Goal: Information Seeking & Learning: Understand process/instructions

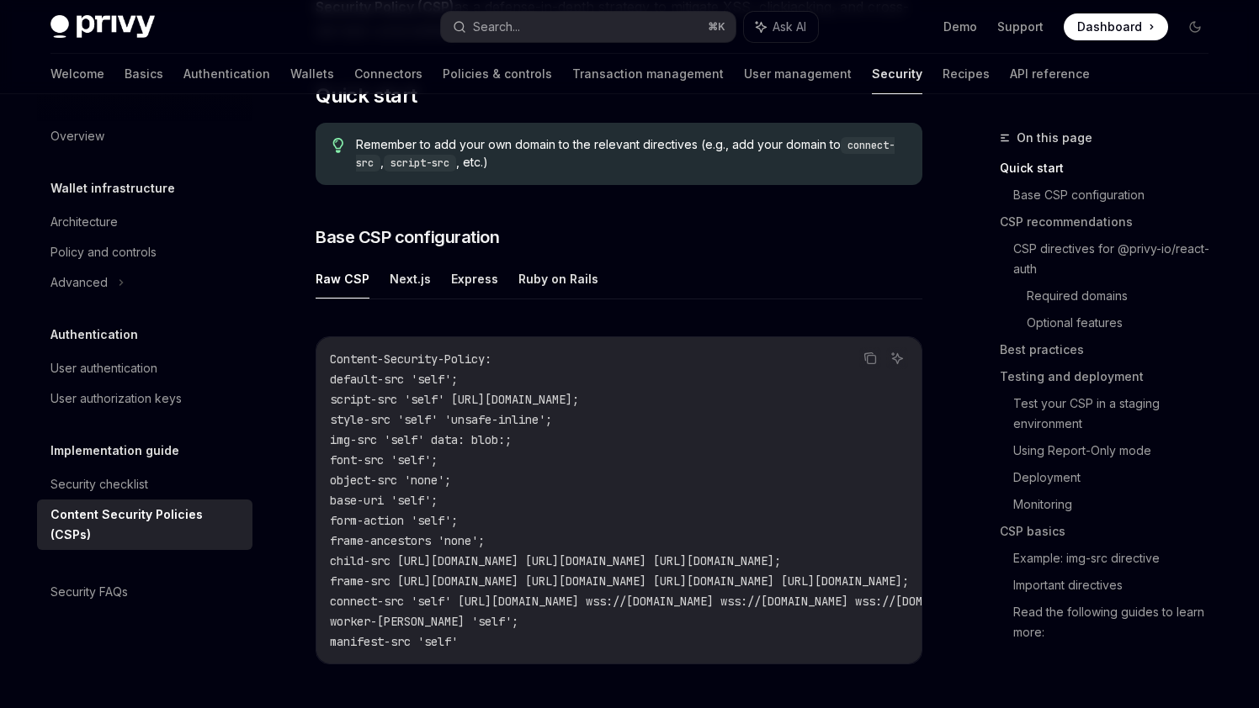
scroll to position [324, 0]
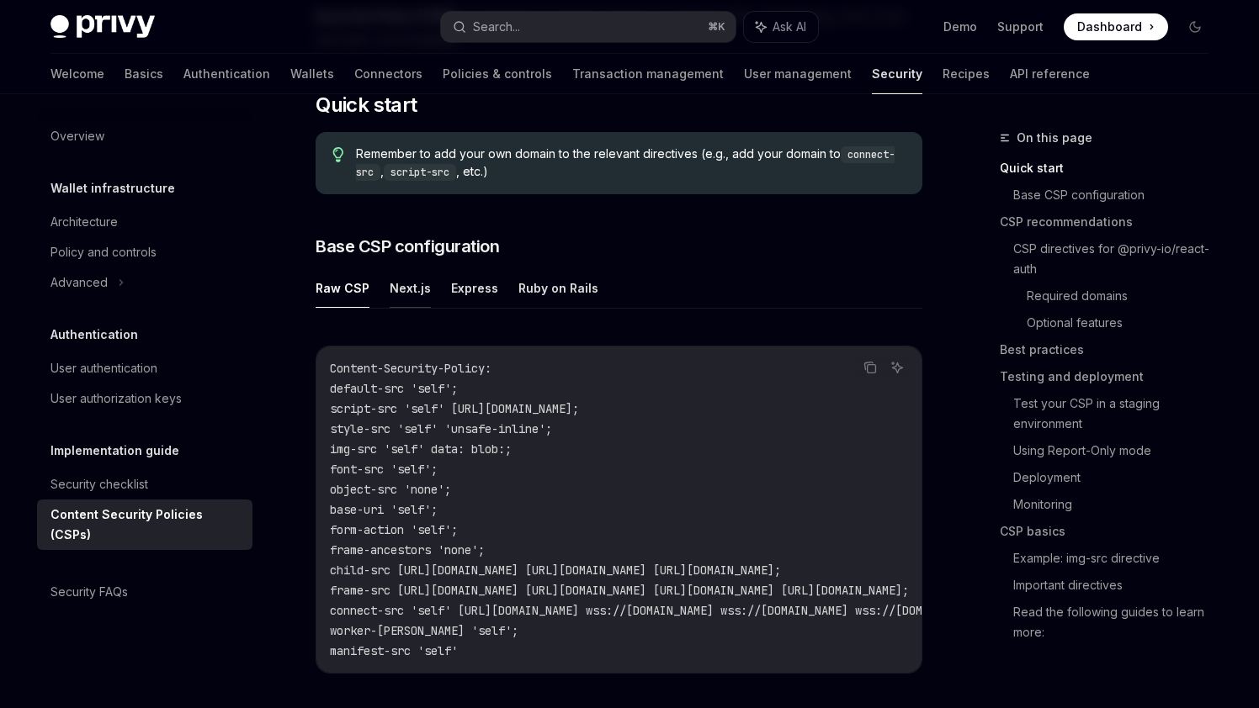
click at [408, 282] on button "Next.js" at bounding box center [410, 288] width 41 height 40
type textarea "*"
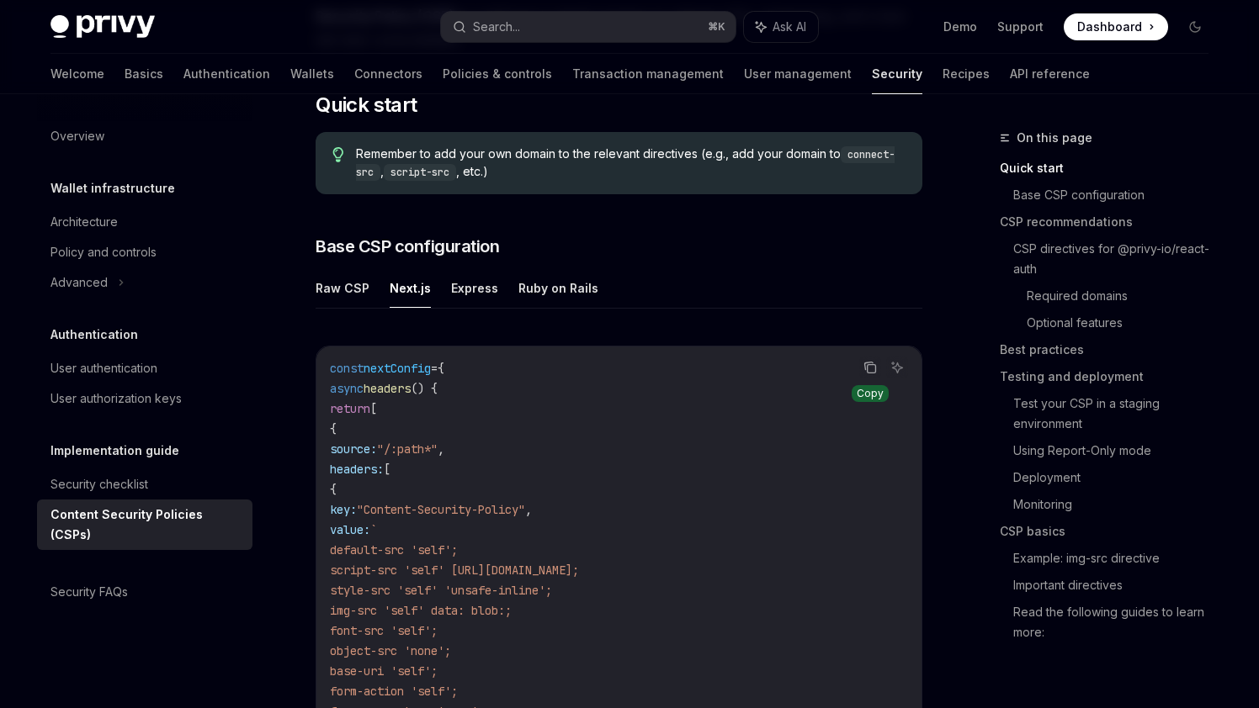
click at [872, 373] on icon "Copy the contents from the code block" at bounding box center [871, 369] width 8 height 8
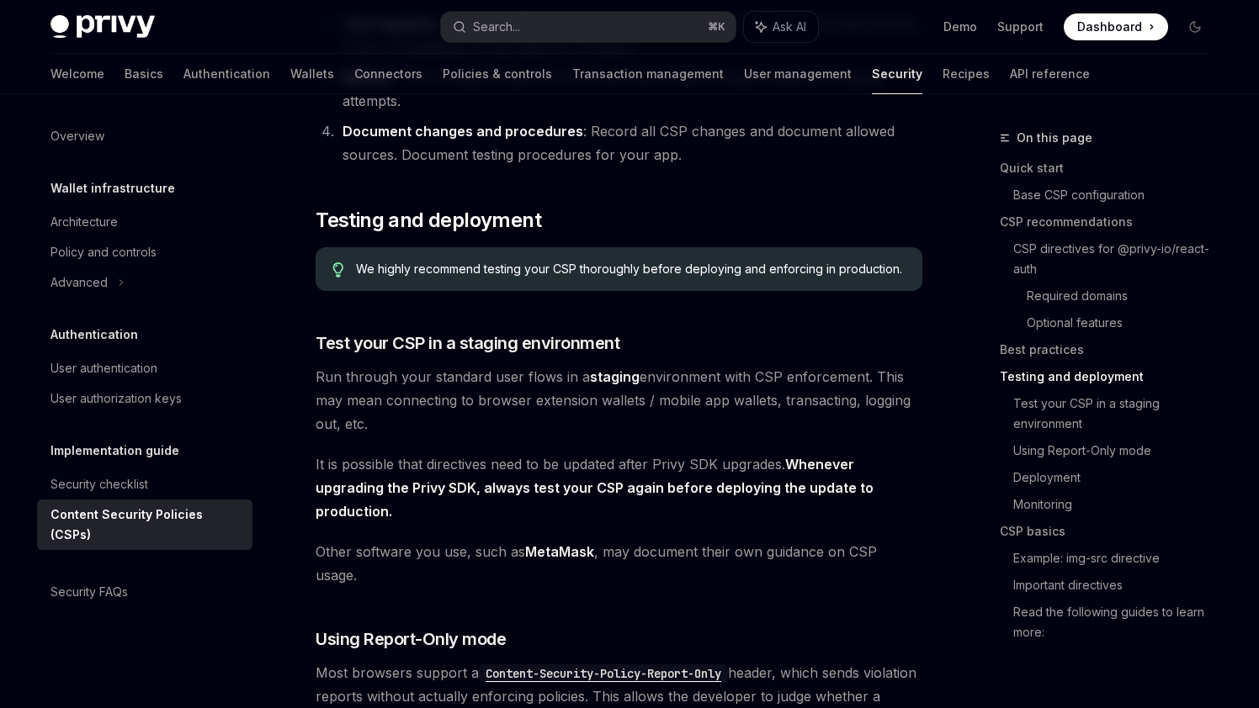
scroll to position [2844, 0]
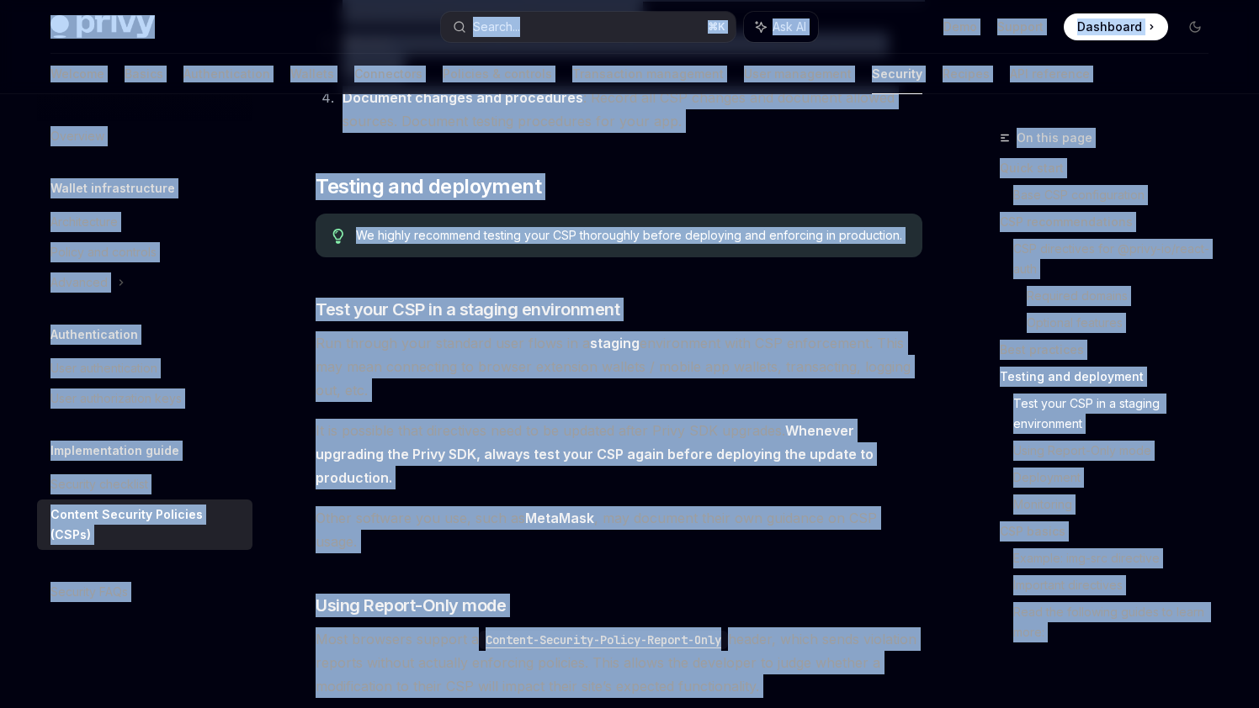
copy div "Lorem Ipsu dolo sita Consec... ⌘ A Eli SE Doei Tempori Utlaboree Doloremag Aliq…"
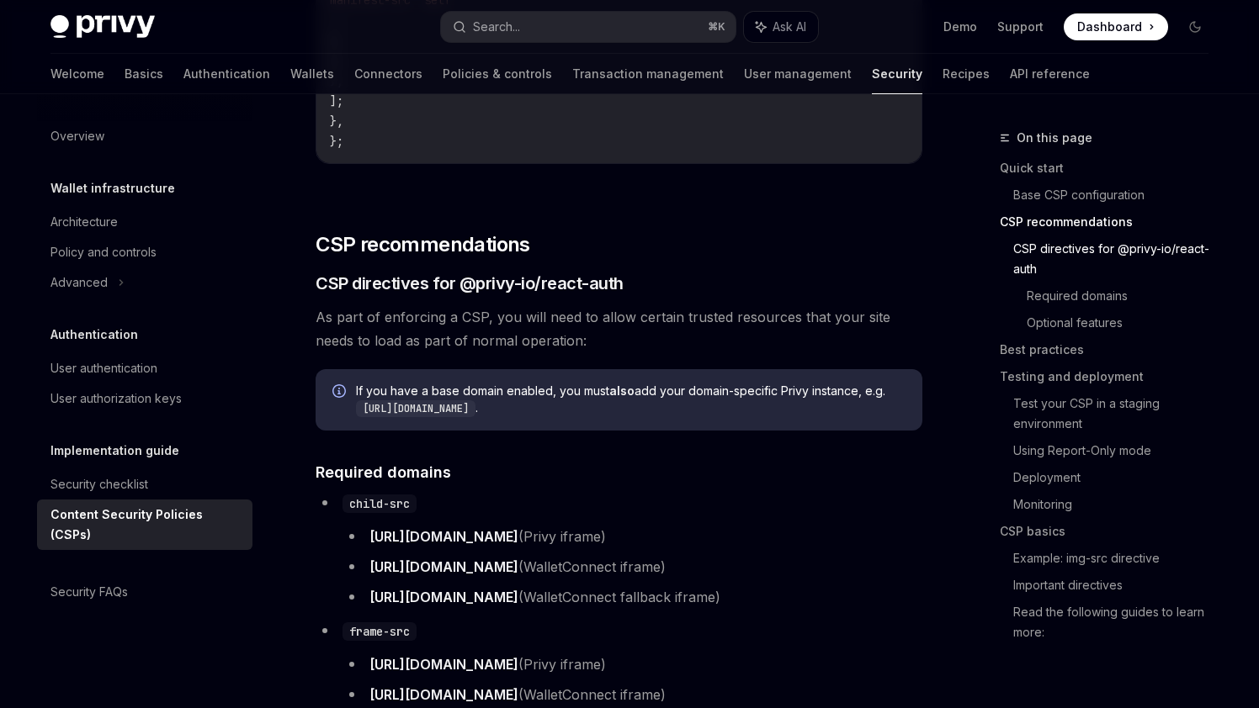
scroll to position [0, 0]
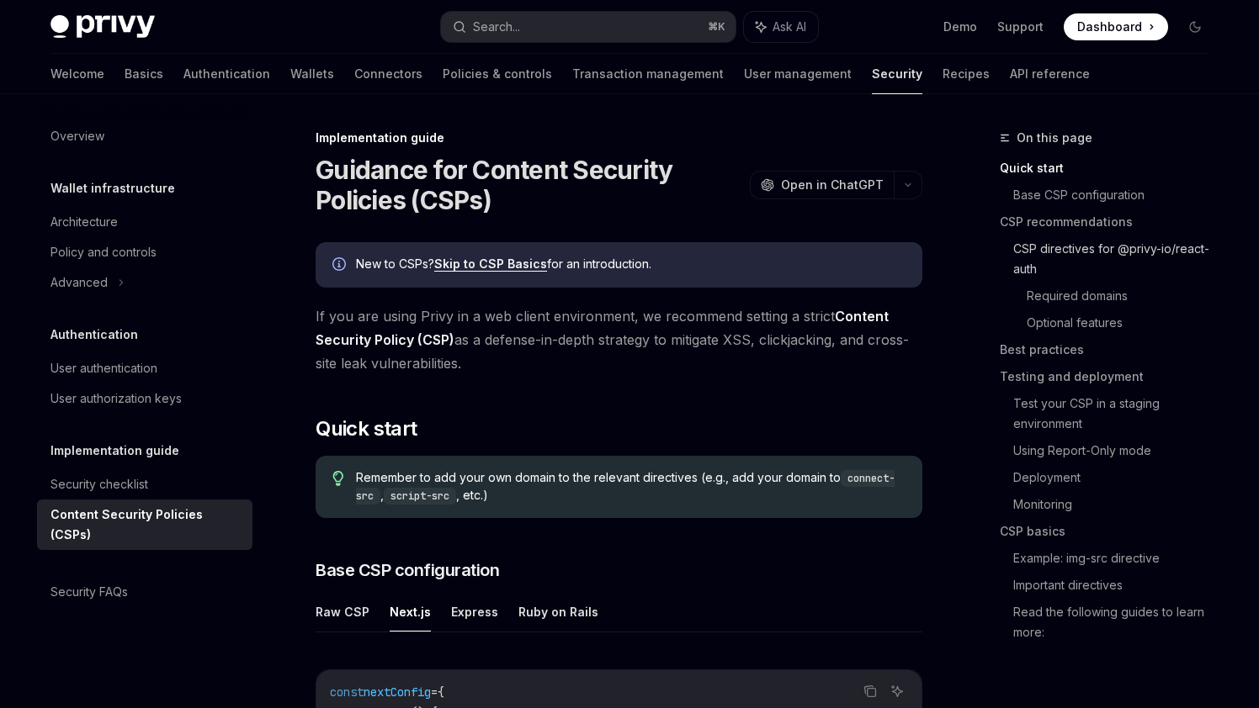
click at [1130, 253] on link "CSP directives for @privy-io/react-auth" at bounding box center [1117, 259] width 209 height 47
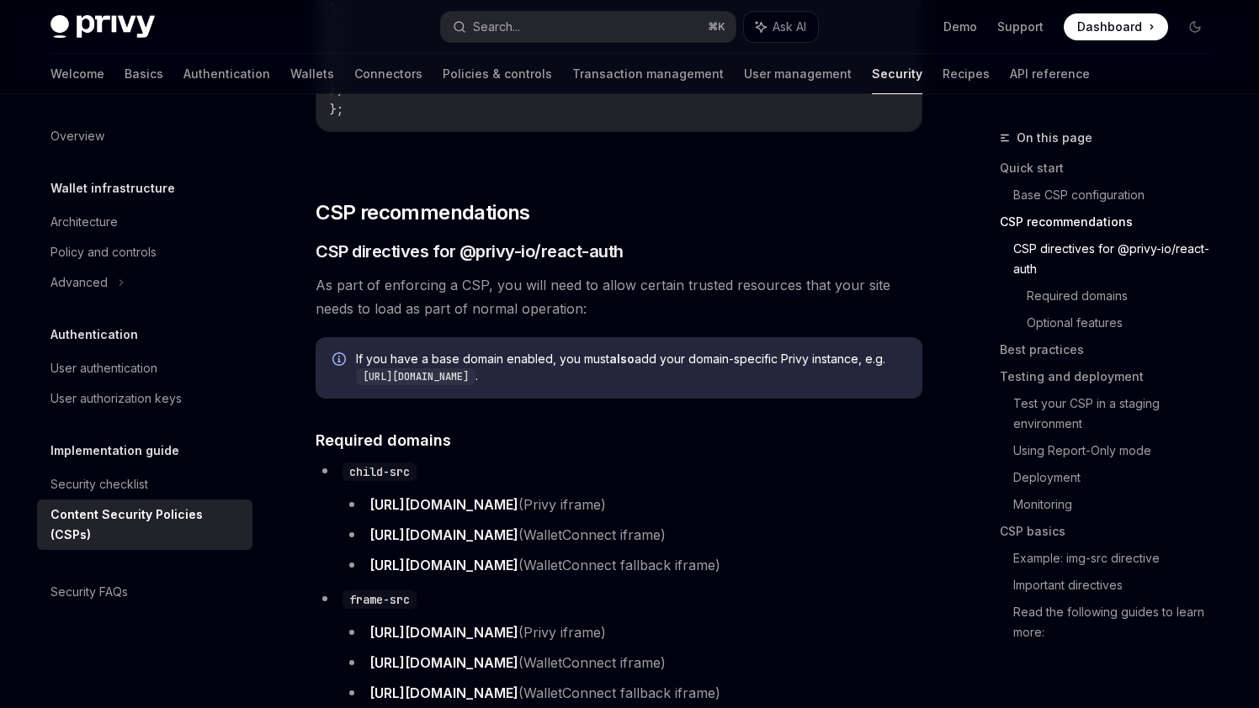
scroll to position [1170, 0]
